Goal: Task Accomplishment & Management: Complete application form

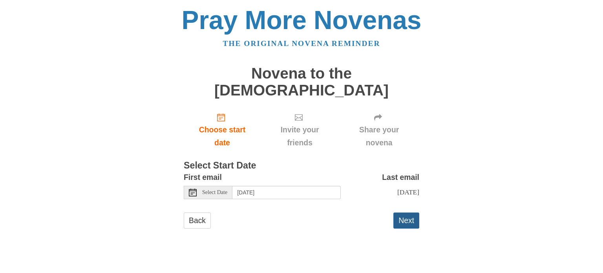
click at [403, 213] on button "Next" at bounding box center [407, 221] width 26 height 16
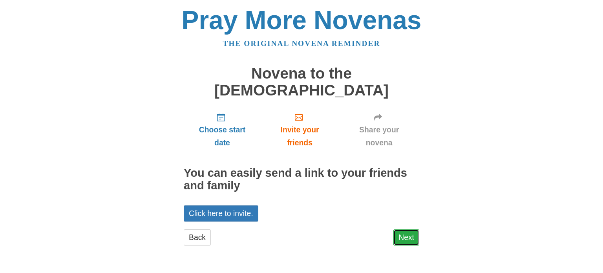
click at [405, 229] on link "Next" at bounding box center [407, 237] width 26 height 16
